Goal: Transaction & Acquisition: Purchase product/service

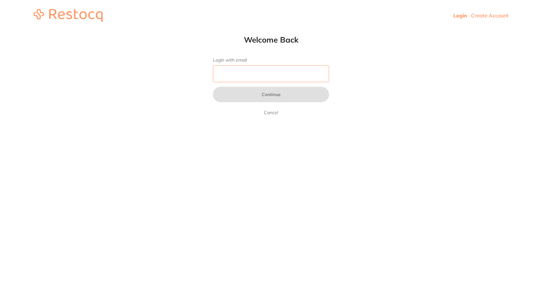
drag, startPoint x: 264, startPoint y: 72, endPoint x: 262, endPoint y: 76, distance: 4.5
click at [264, 72] on input "Login with email" at bounding box center [271, 73] width 116 height 17
type input "[EMAIL_ADDRESS][DOMAIN_NAME]"
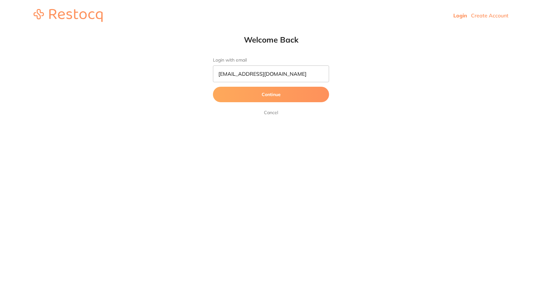
click at [275, 96] on button "Continue" at bounding box center [271, 94] width 116 height 15
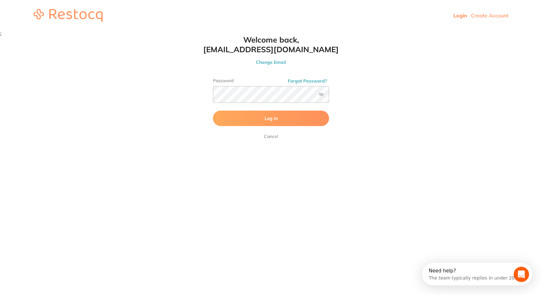
click at [263, 114] on button "Log In" at bounding box center [271, 118] width 116 height 15
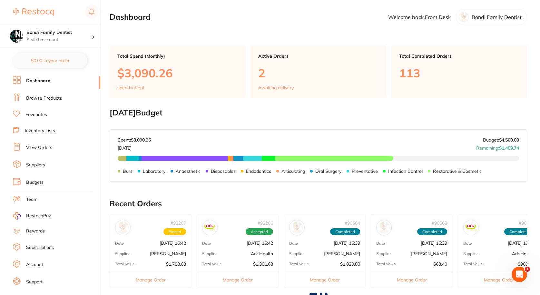
click at [39, 99] on link "Browse Products" at bounding box center [44, 98] width 36 height 6
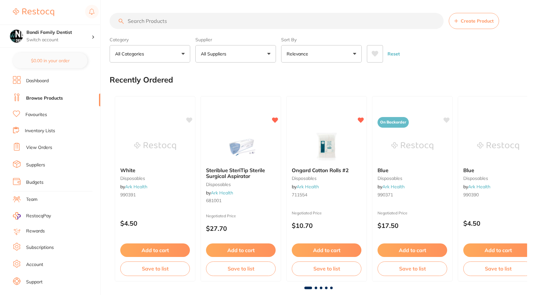
click at [177, 18] on input "search" at bounding box center [277, 21] width 334 height 16
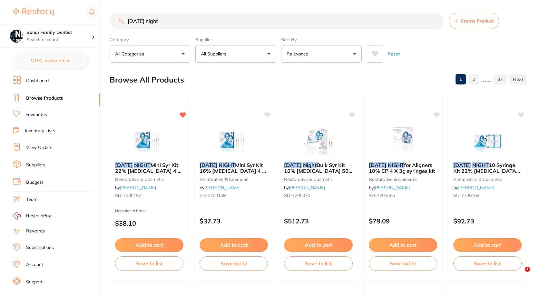
click at [251, 49] on button "All Suppliers" at bounding box center [235, 53] width 81 height 17
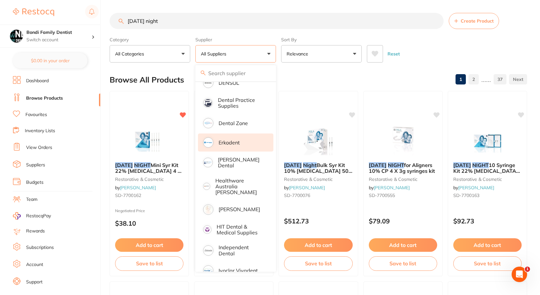
scroll to position [97, 0]
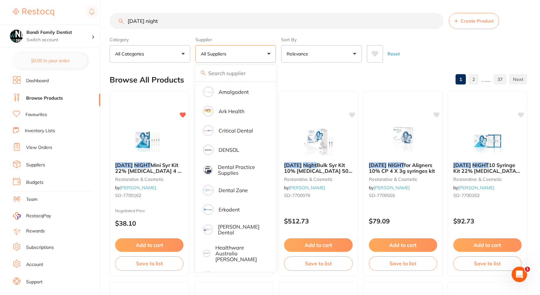
click at [419, 35] on div "Category All Categories All Categories 3D Printing anaesthetic burs CAD/CAM cro…" at bounding box center [318, 48] width 417 height 28
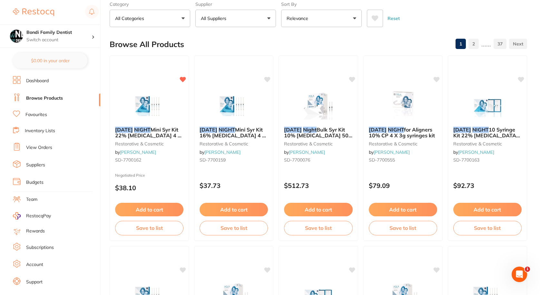
scroll to position [0, 0]
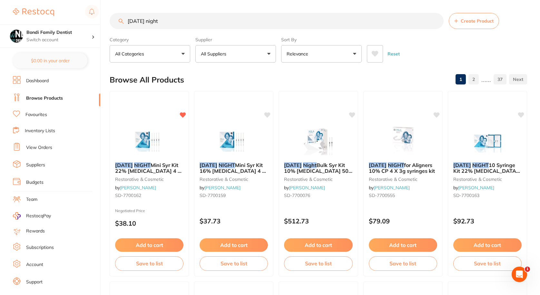
click at [191, 20] on input "[DATE] night" at bounding box center [277, 21] width 334 height 16
click at [160, 21] on input "[DATE] night 35%" at bounding box center [277, 21] width 334 height 16
drag, startPoint x: 168, startPoint y: 20, endPoint x: 151, endPoint y: 21, distance: 16.8
click at [151, 21] on input "[DATE] night 38%" at bounding box center [277, 21] width 334 height 16
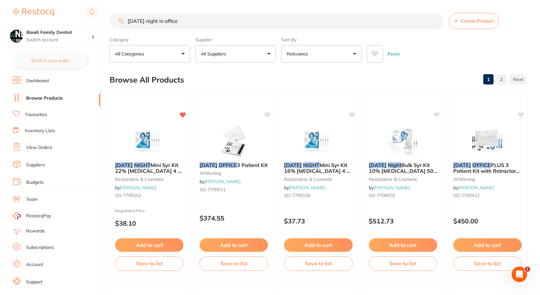
drag, startPoint x: 152, startPoint y: 20, endPoint x: 139, endPoint y: 21, distance: 13.6
click at [139, 21] on input "[DATE] night in office" at bounding box center [277, 21] width 334 height 16
type input "[DATE] in office"
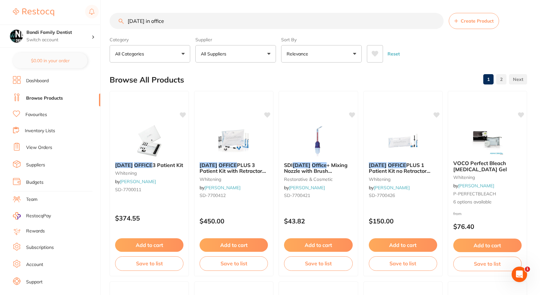
click at [145, 21] on input "[DATE] in office" at bounding box center [277, 21] width 334 height 16
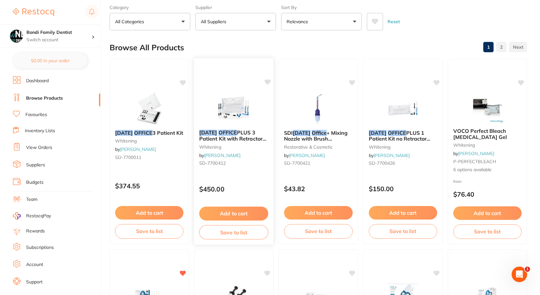
click at [237, 138] on span "PLUS 3 Patient Kit with Retractor 3x2.8ml Syringe" at bounding box center [232, 138] width 67 height 18
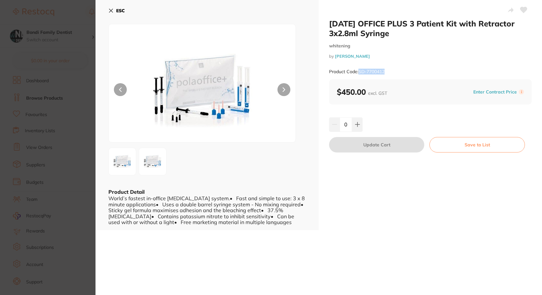
drag, startPoint x: 387, startPoint y: 72, endPoint x: 359, endPoint y: 71, distance: 28.0
click at [359, 71] on div "Product Code: SD-7700412" at bounding box center [430, 72] width 202 height 16
click at [281, 87] on button at bounding box center [283, 89] width 13 height 13
click at [121, 91] on icon at bounding box center [120, 89] width 3 height 5
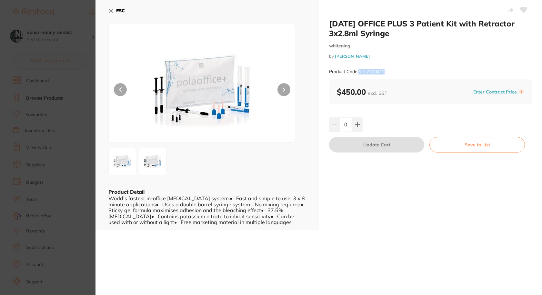
click at [284, 87] on button at bounding box center [283, 89] width 13 height 13
copy small "SD-7700412"
